Goal: Task Accomplishment & Management: Complete application form

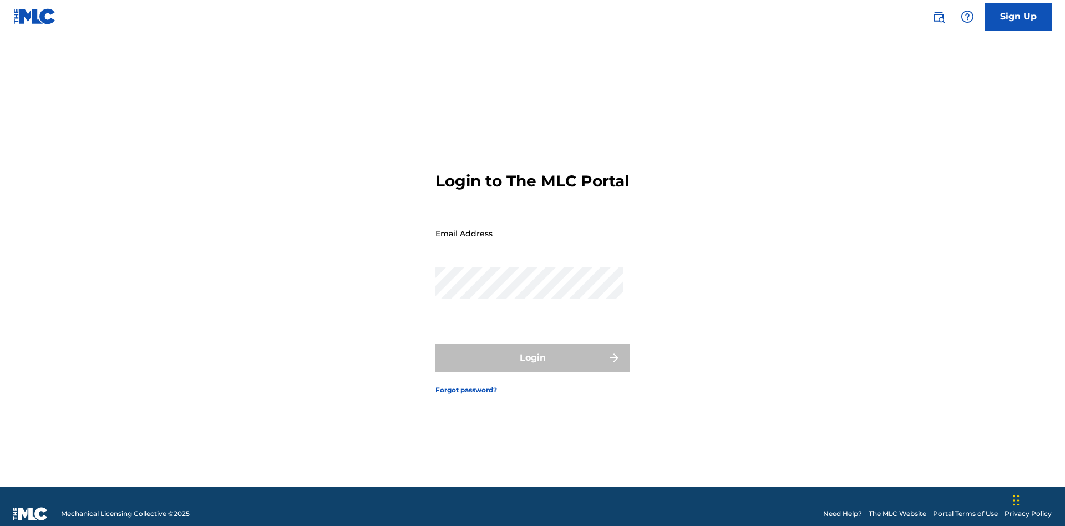
scroll to position [14, 0]
click at [1019, 16] on link "Sign Up" at bounding box center [1019, 17] width 67 height 28
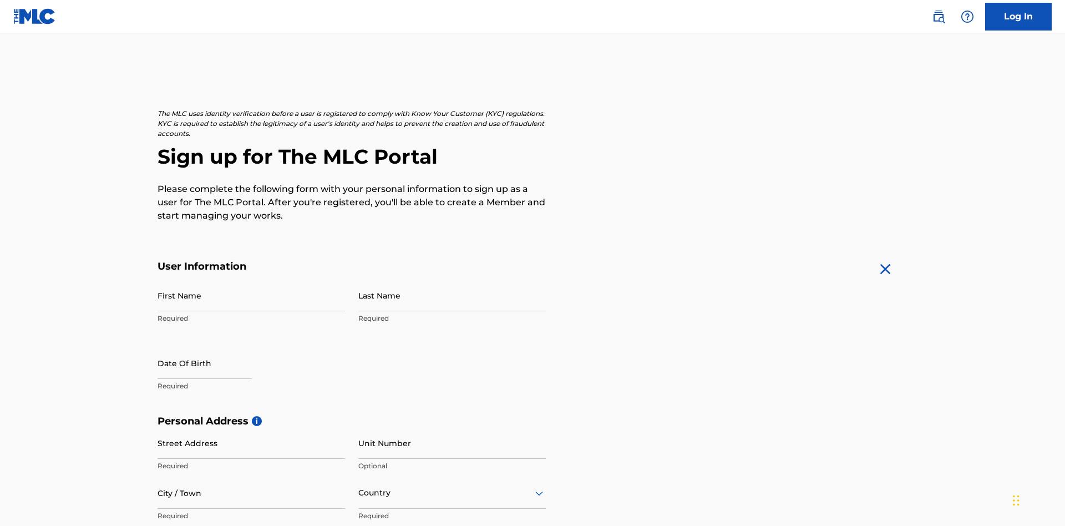
scroll to position [213, 0]
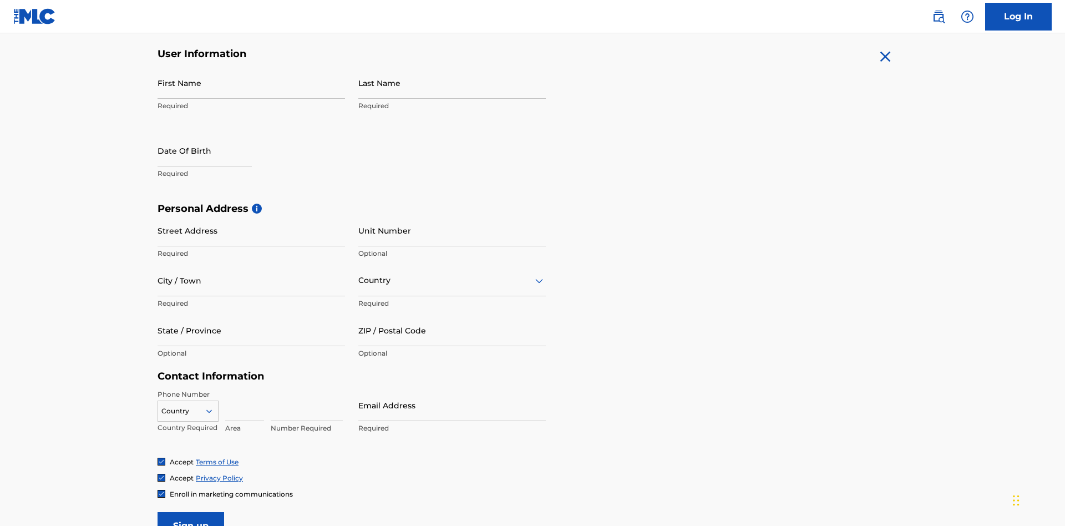
click at [251, 83] on input "First Name" at bounding box center [252, 83] width 188 height 32
type input "Krystal"
click at [452, 83] on input "Last Name" at bounding box center [452, 83] width 188 height 32
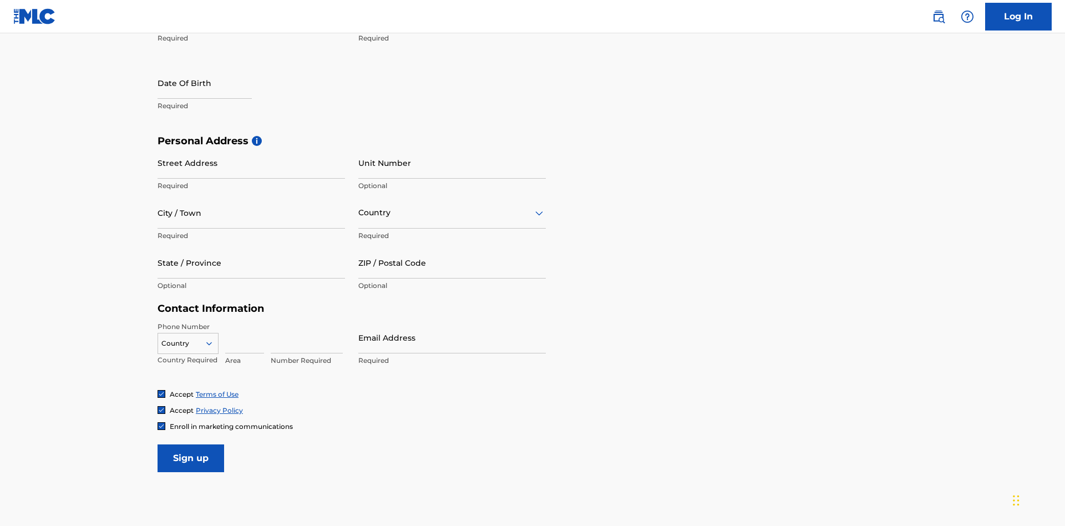
type input "Ribble"
click at [214, 84] on input "text" at bounding box center [205, 83] width 94 height 32
select select "7"
select select "2025"
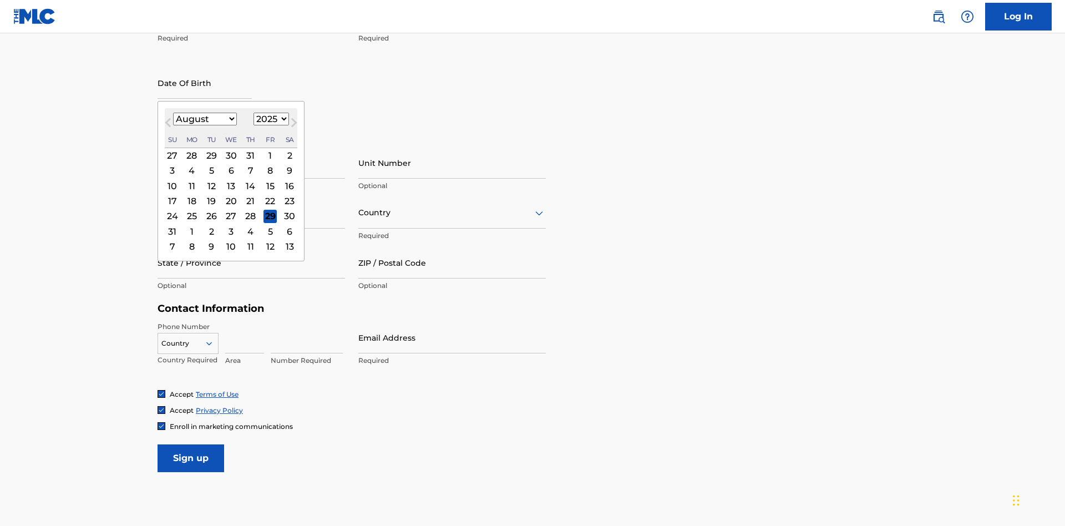
click at [204, 119] on select "January February March April May June July August September October November De…" at bounding box center [205, 119] width 64 height 13
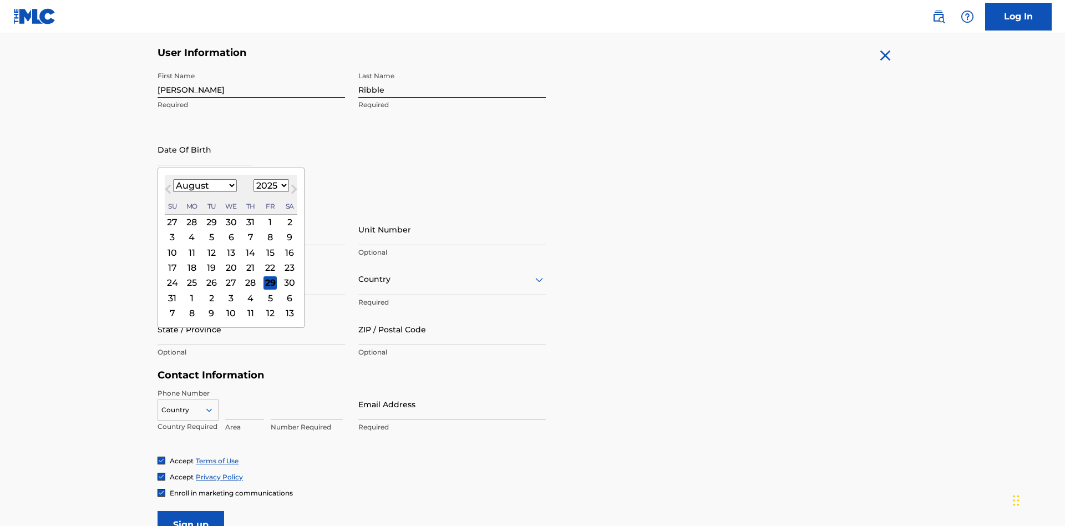
select select "0"
click at [270, 185] on select "1900 1901 1902 1903 1904 1905 1906 1907 1908 1909 1910 1911 1912 1913 1914 1915…" at bounding box center [272, 185] width 36 height 13
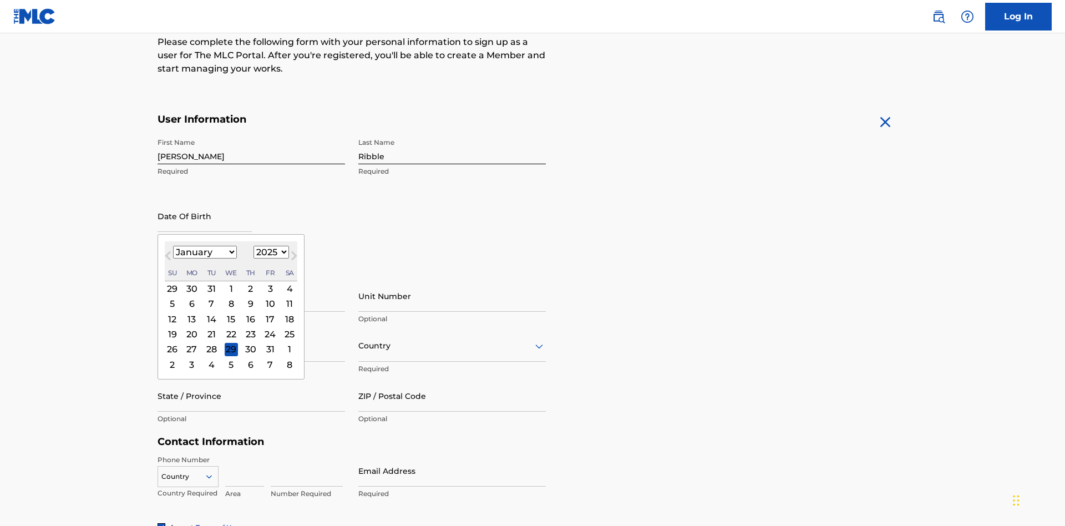
select select "1985"
click at [270, 252] on select "1900 1901 1902 1903 1904 1905 1906 1907 1908 1909 1910 1911 1912 1913 1914 1915…" at bounding box center [272, 252] width 36 height 13
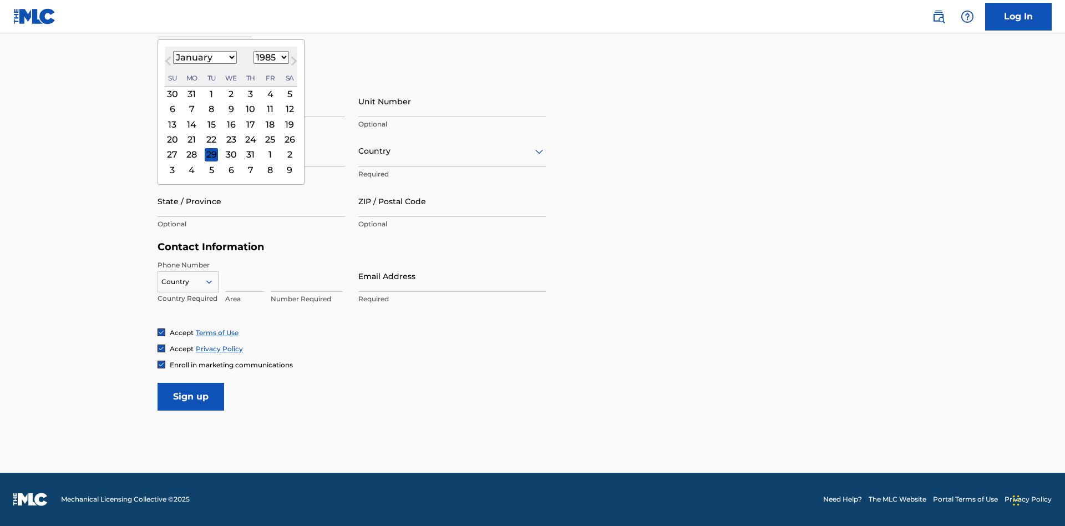
click at [211, 109] on div "8" at bounding box center [211, 109] width 13 height 13
type input "January 8 1985"
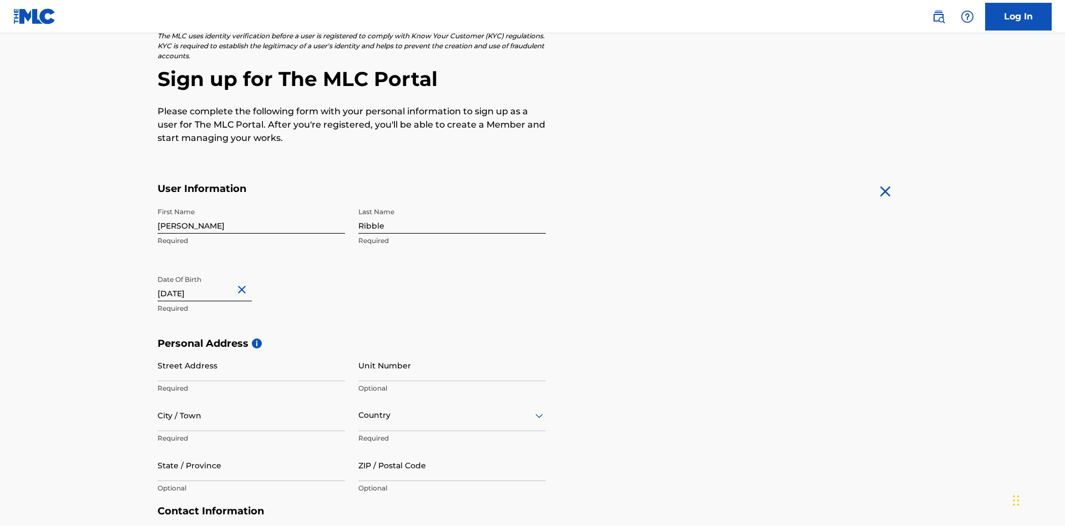
scroll to position [342, 0]
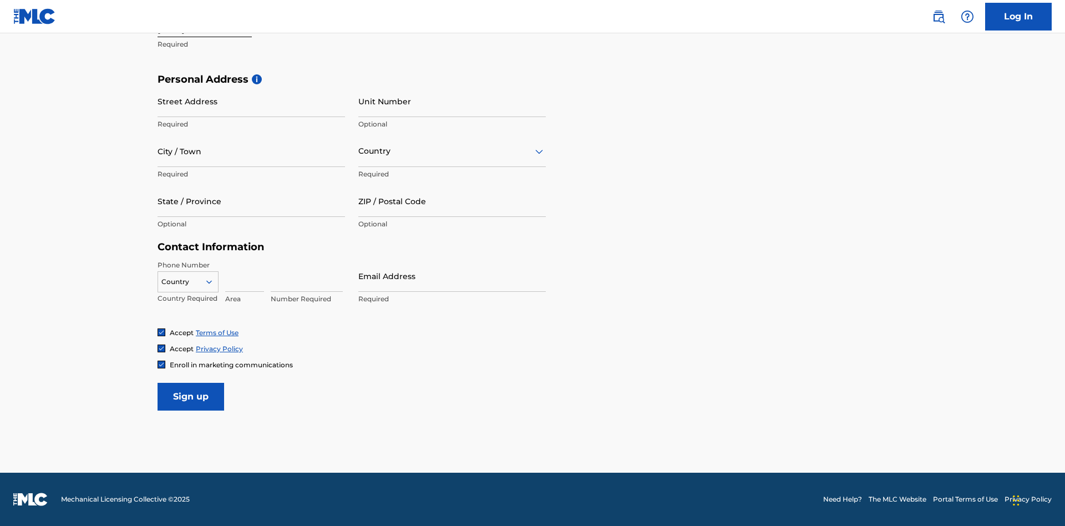
click at [251, 101] on input "Street Address" at bounding box center [252, 101] width 188 height 32
type input "9909 Elks Run Rd"
click at [251, 151] on input "City / Town" at bounding box center [252, 151] width 188 height 32
type input "Roseville"
click at [359, 151] on input "text" at bounding box center [359, 151] width 2 height 12
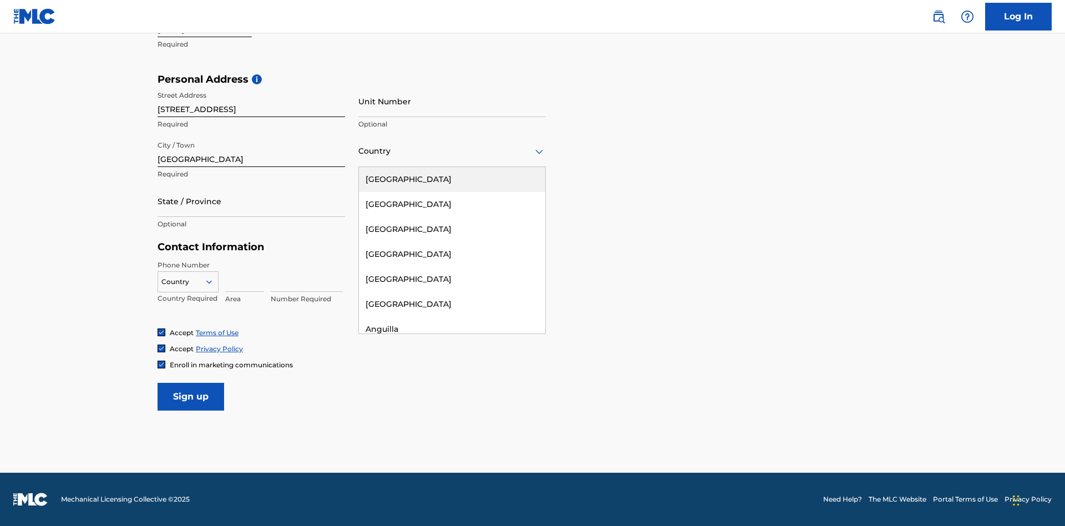
click at [452, 179] on div "United States" at bounding box center [452, 179] width 186 height 25
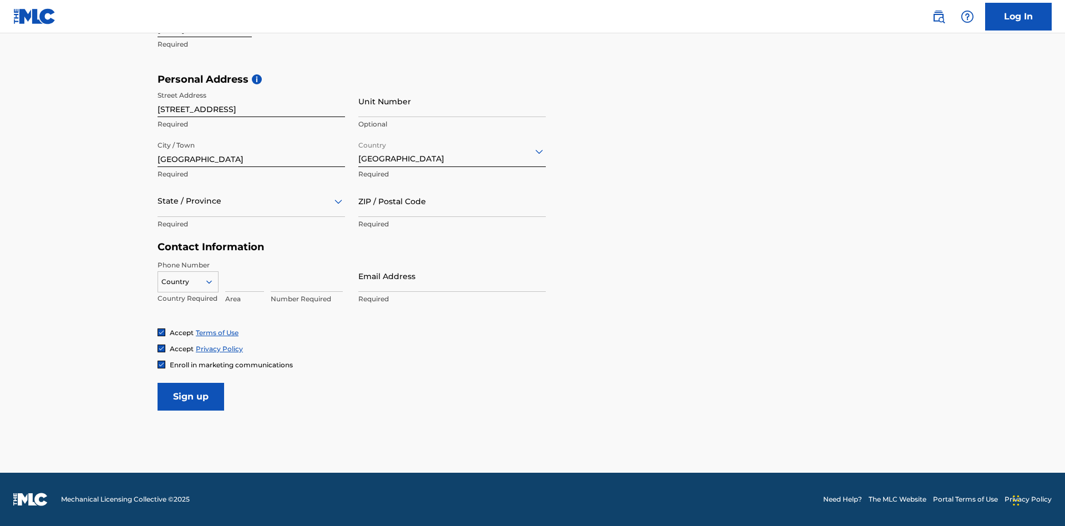
click at [251, 201] on div at bounding box center [252, 201] width 188 height 14
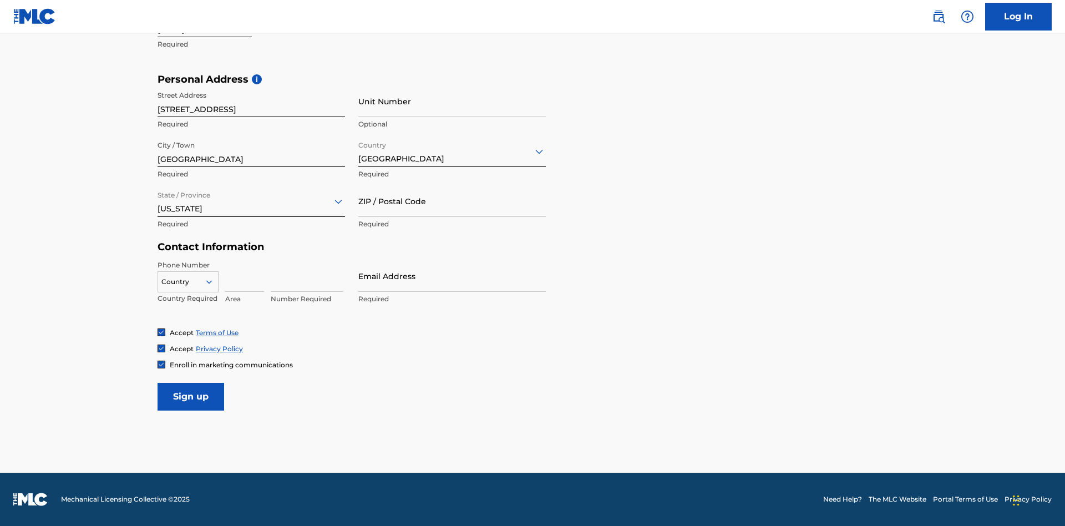
click at [452, 201] on input "ZIP / Postal Code" at bounding box center [452, 201] width 188 height 32
type input "43777"
click at [214, 281] on icon at bounding box center [209, 282] width 10 height 10
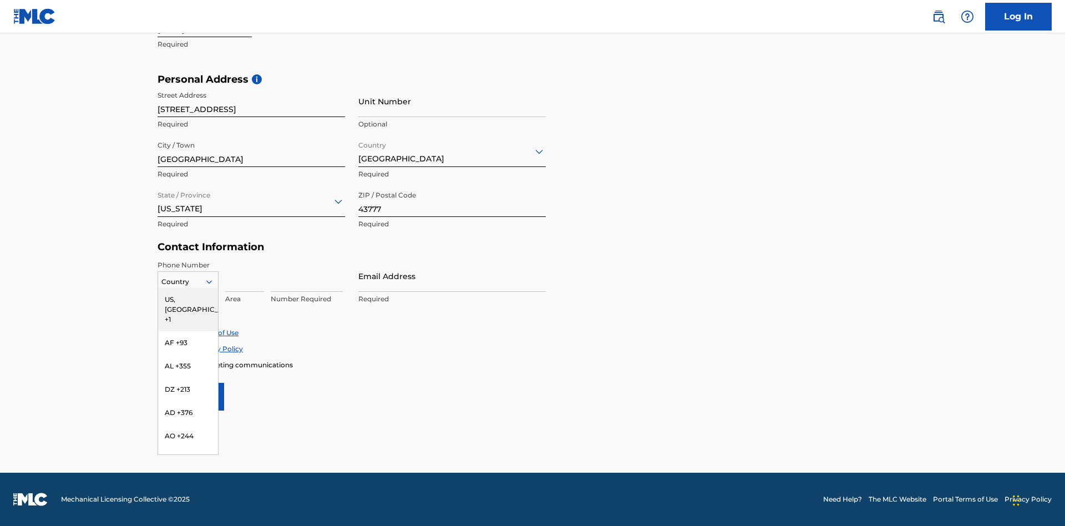
click at [188, 299] on div "US, CA +1" at bounding box center [188, 309] width 60 height 43
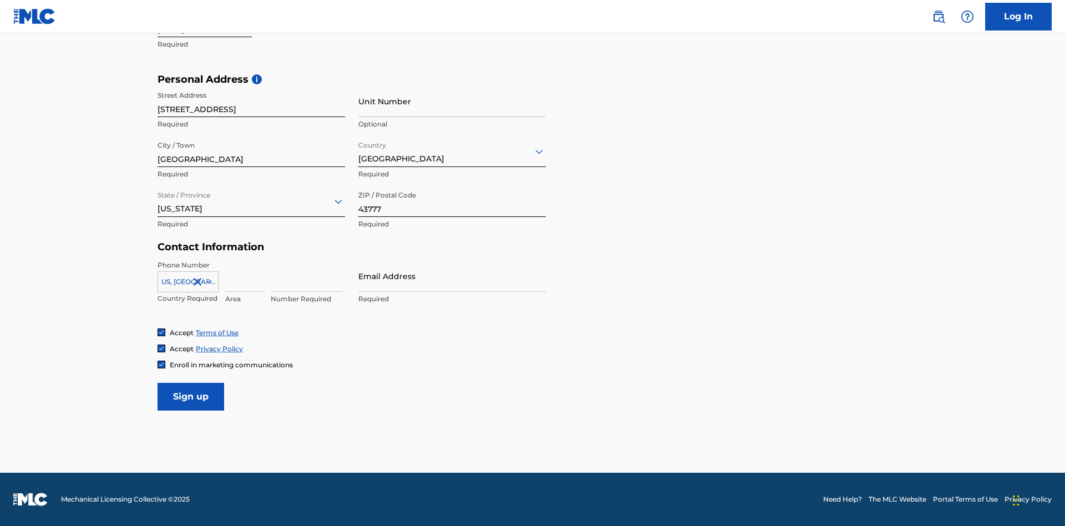
click at [245, 276] on input at bounding box center [244, 276] width 39 height 32
type input "740"
click at [307, 276] on input at bounding box center [307, 276] width 72 height 32
type input "8086351"
click at [452, 276] on input "Email Address" at bounding box center [452, 276] width 188 height 32
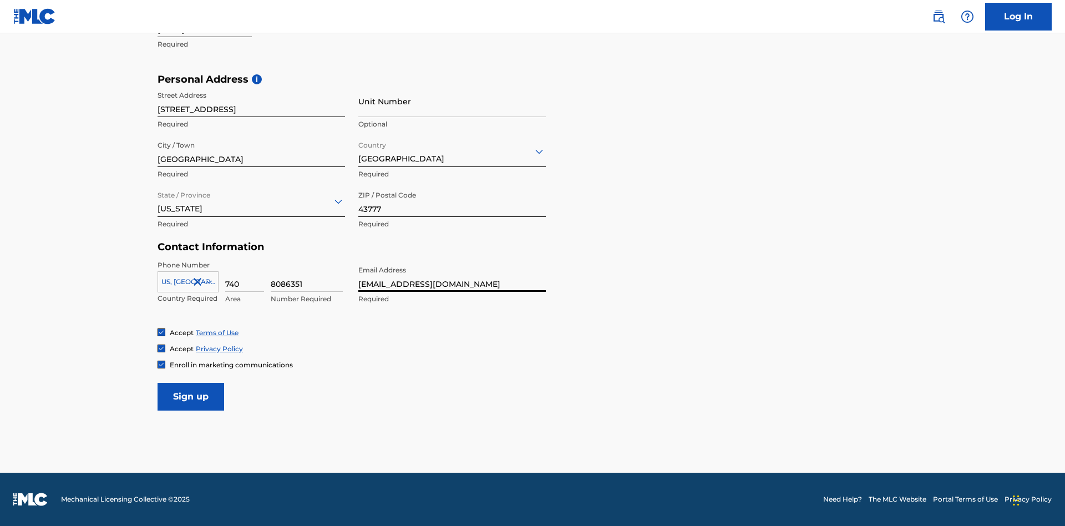
scroll to position [0, 36]
type input "5dd04aee-da4a-4555-96a2-1a058d3aa8d8@mailslurp.biz"
click at [191, 396] on input "Sign up" at bounding box center [191, 397] width 67 height 28
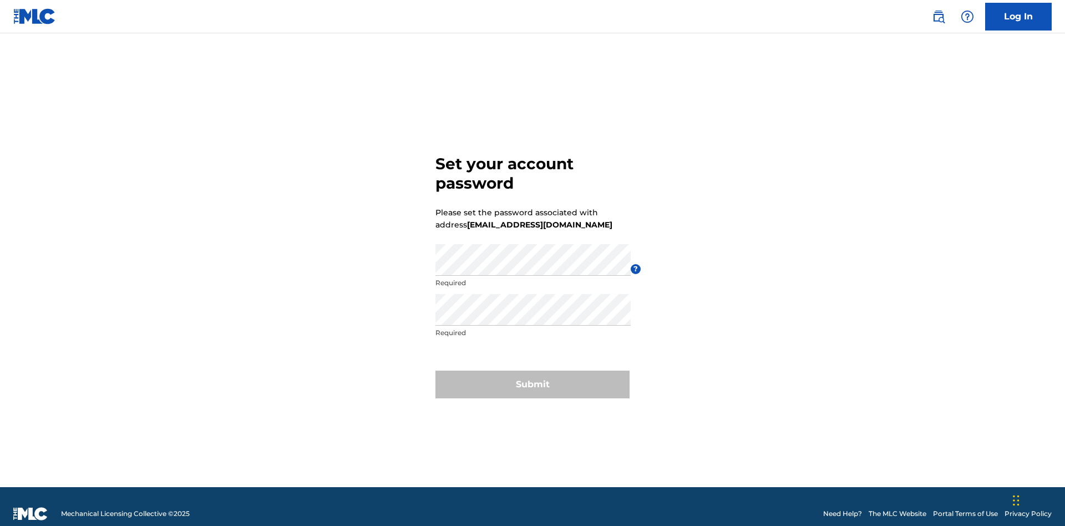
scroll to position [14, 0]
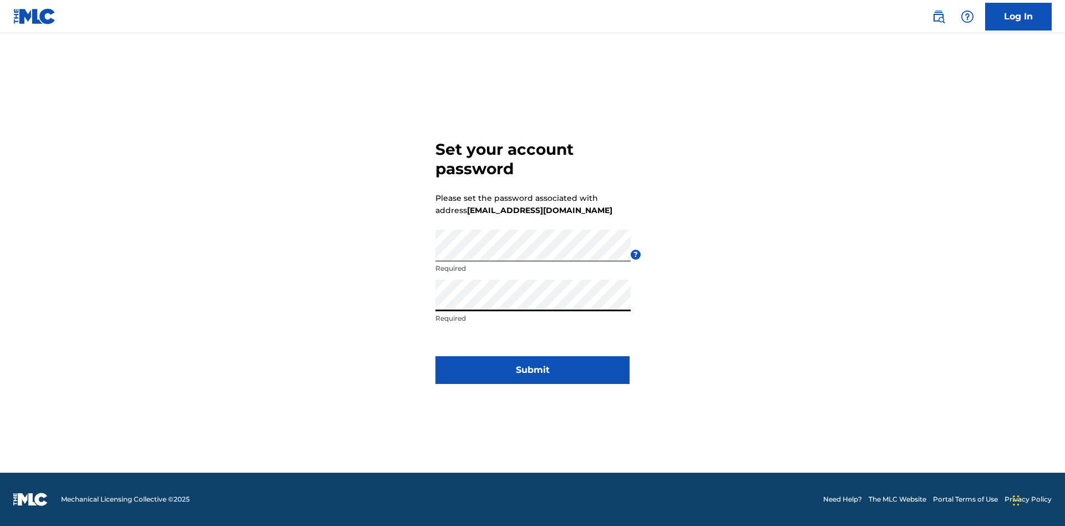
click at [533, 377] on button "Submit" at bounding box center [533, 370] width 194 height 28
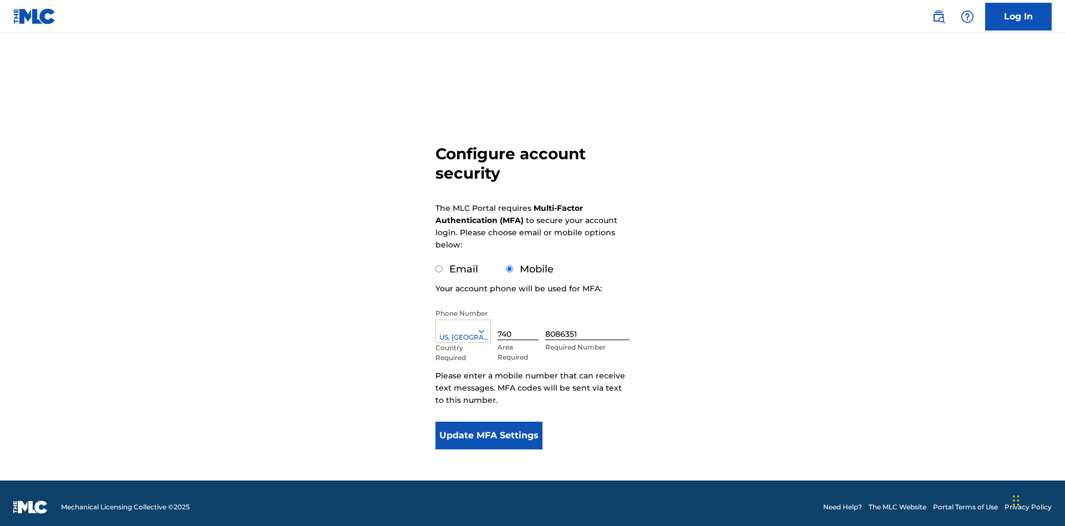
scroll to position [11, 0]
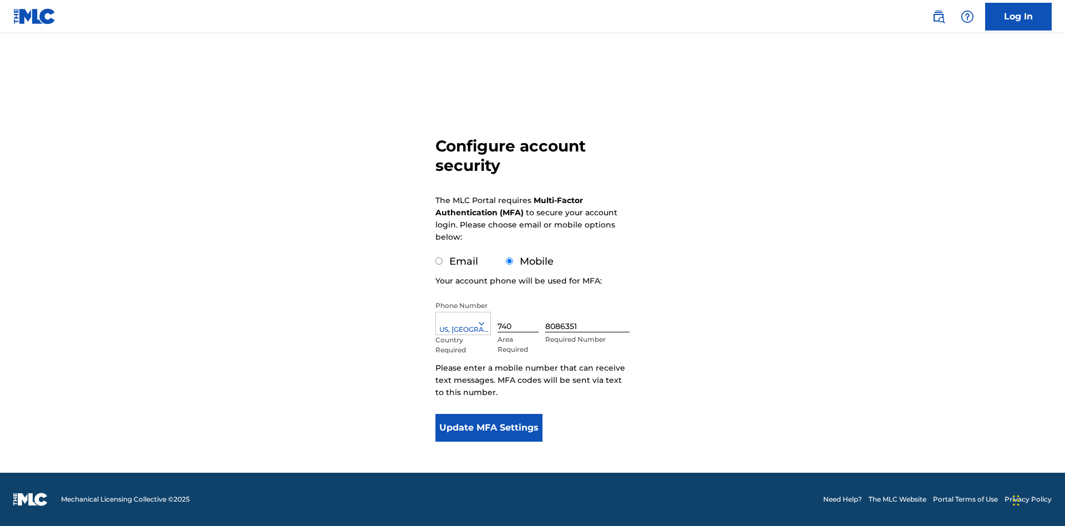
click at [510, 261] on input "Mobile" at bounding box center [509, 260] width 7 height 7
click at [486, 324] on icon at bounding box center [482, 324] width 10 height 10
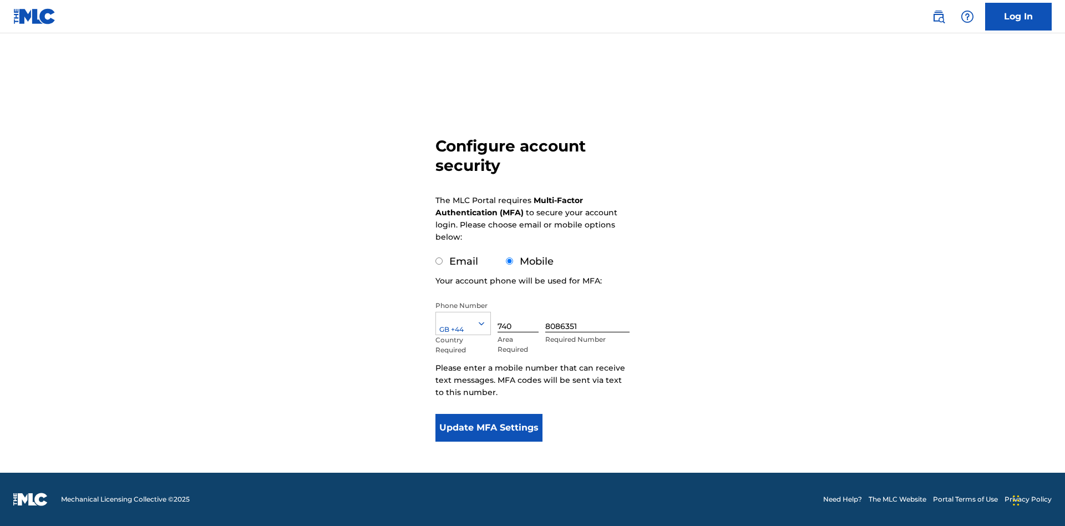
click at [521, 316] on input "740" at bounding box center [518, 317] width 41 height 32
type input "740"
click at [590, 316] on input "8086351" at bounding box center [587, 317] width 84 height 32
type input "1252166"
click at [489, 428] on button "Update MFA Settings" at bounding box center [489, 428] width 107 height 28
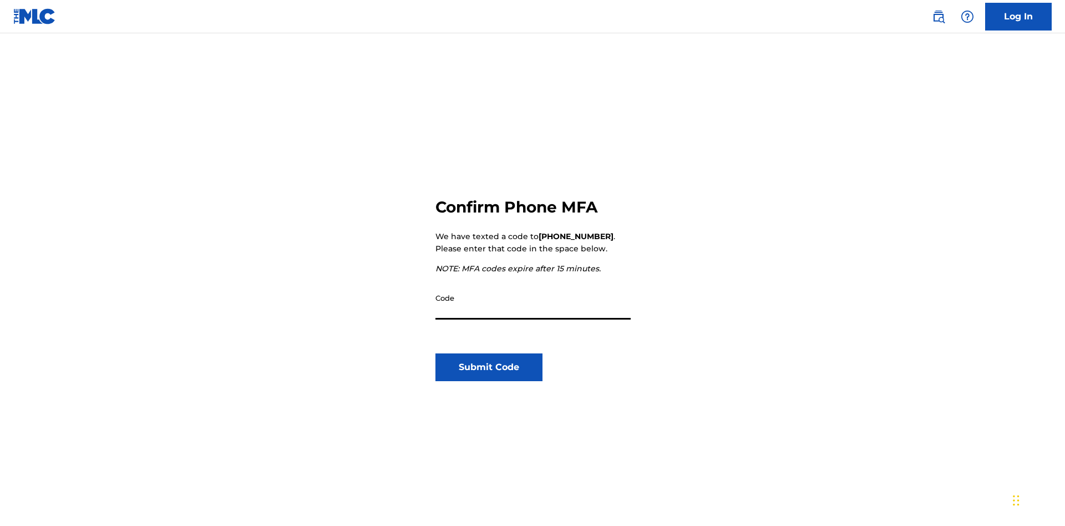
scroll to position [115, 0]
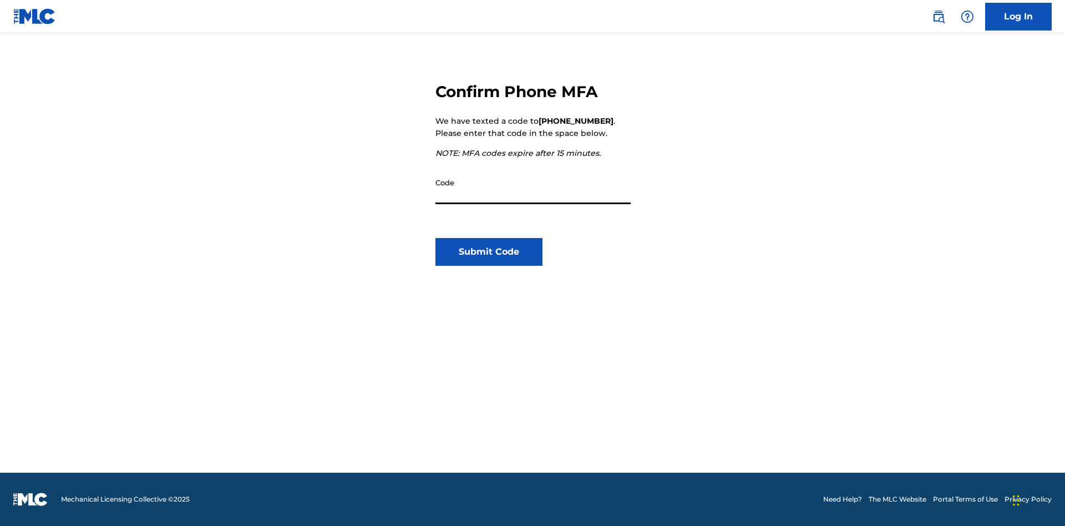
click at [533, 188] on input "Code" at bounding box center [533, 189] width 195 height 32
type input "860929"
click at [489, 252] on button "Submit Code" at bounding box center [489, 252] width 107 height 28
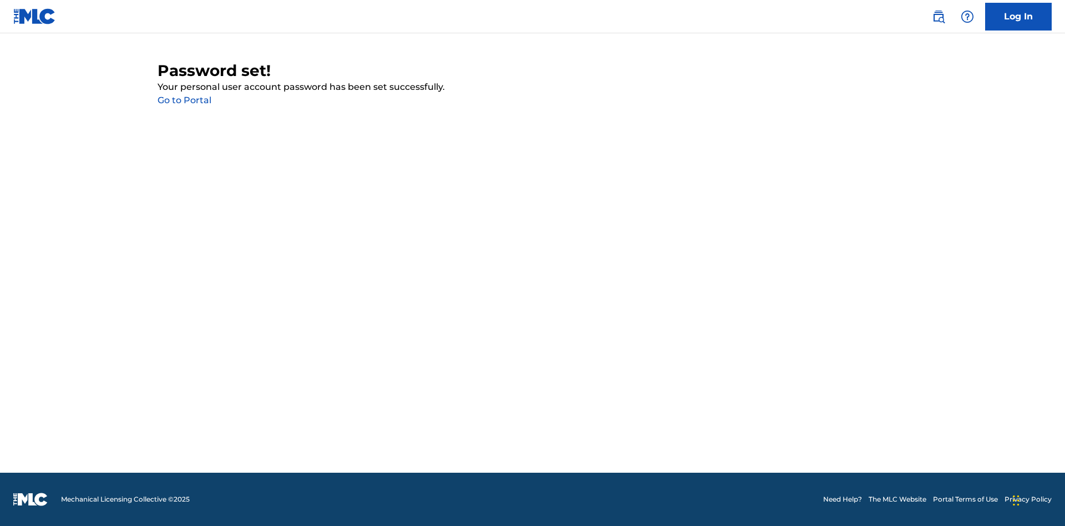
click at [184, 100] on link "Go to Portal" at bounding box center [185, 100] width 54 height 11
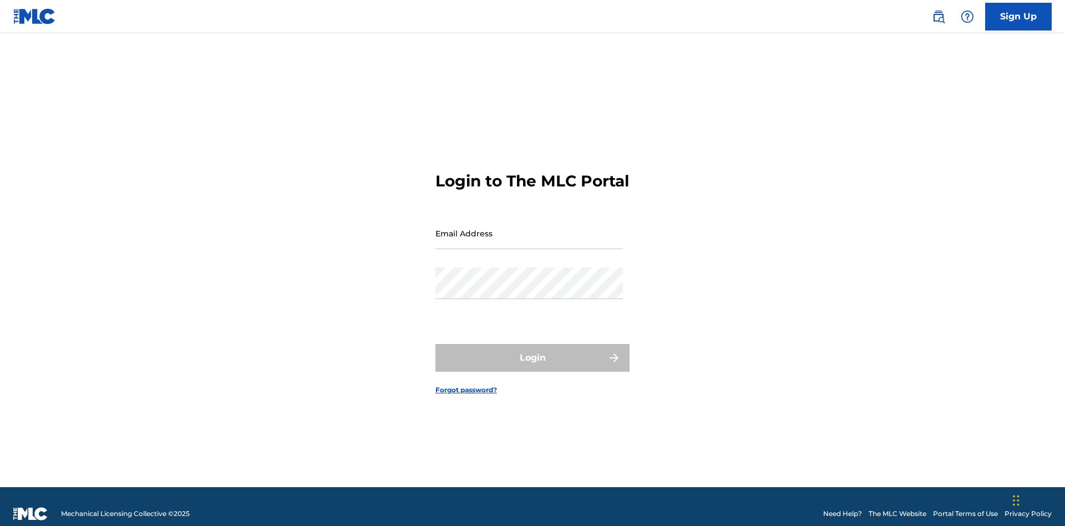
scroll to position [14, 0]
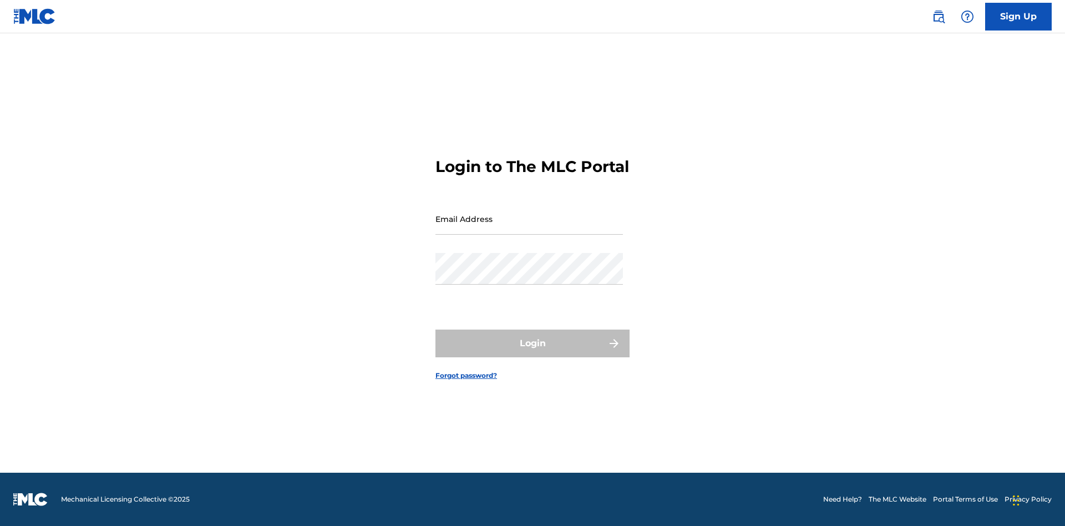
click at [529, 228] on input "Email Address" at bounding box center [530, 219] width 188 height 32
type input "[EMAIL_ADDRESS][DOMAIN_NAME]"
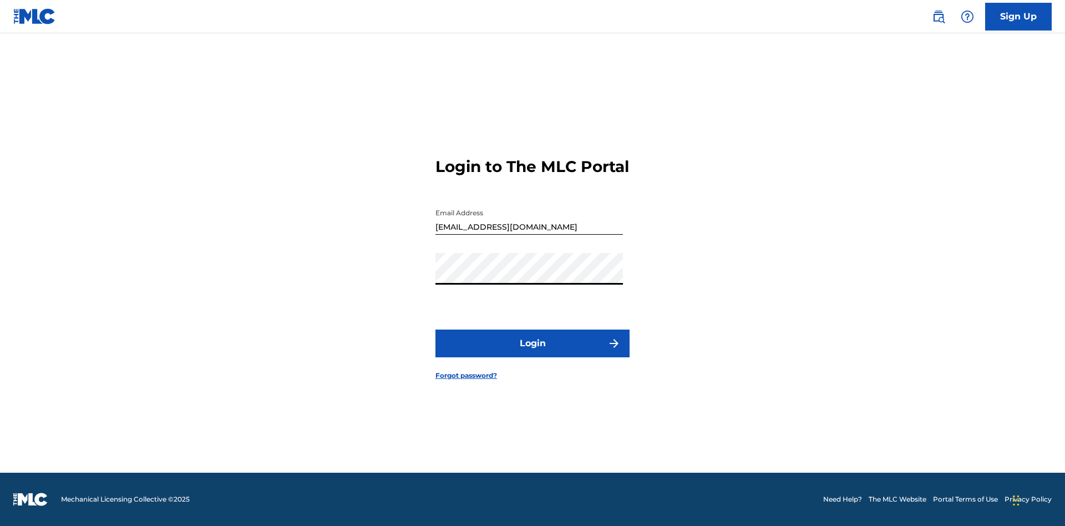
click at [533, 353] on button "Login" at bounding box center [533, 344] width 194 height 28
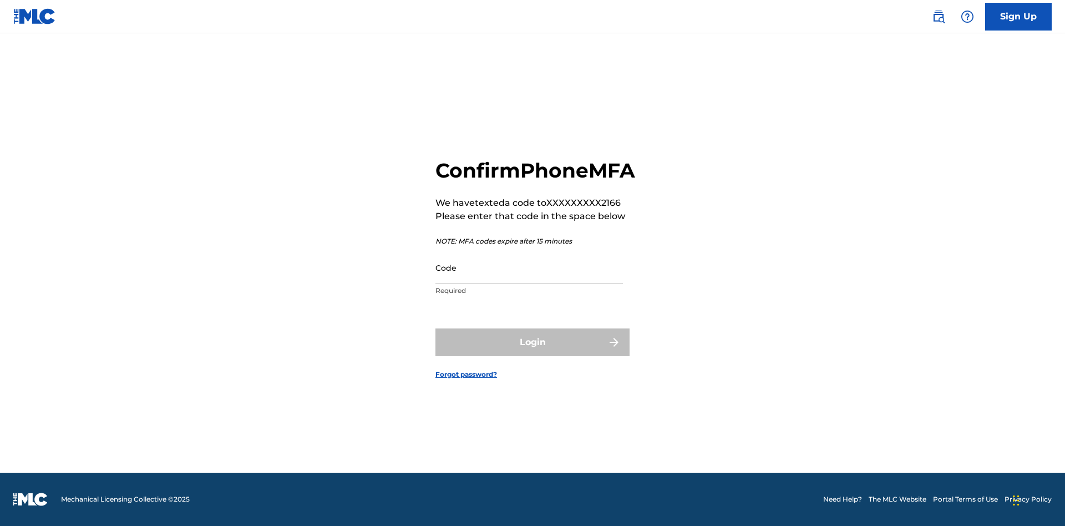
click at [529, 280] on input "Code" at bounding box center [530, 268] width 188 height 32
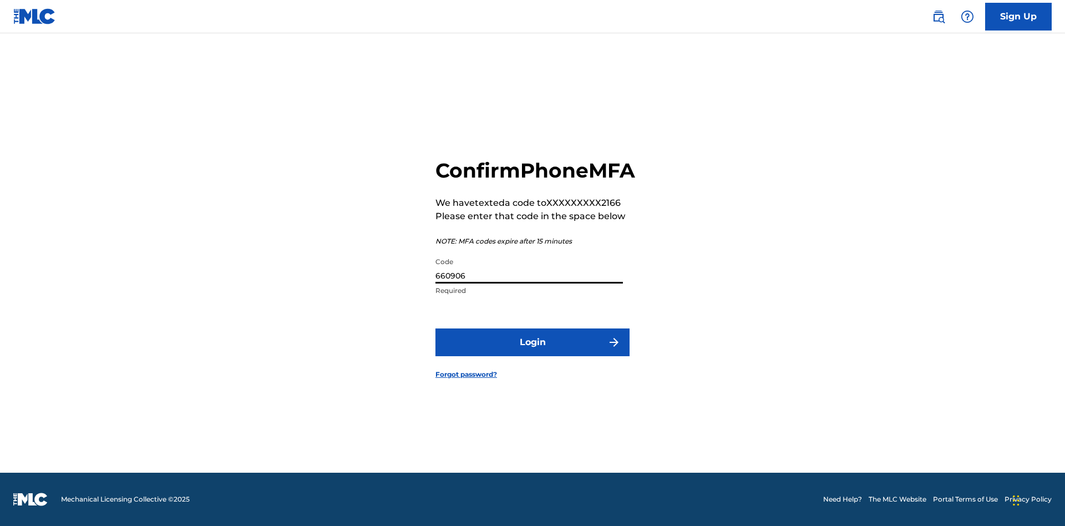
type input "660906"
click at [533, 355] on button "Login" at bounding box center [533, 343] width 194 height 28
